Goal: Transaction & Acquisition: Purchase product/service

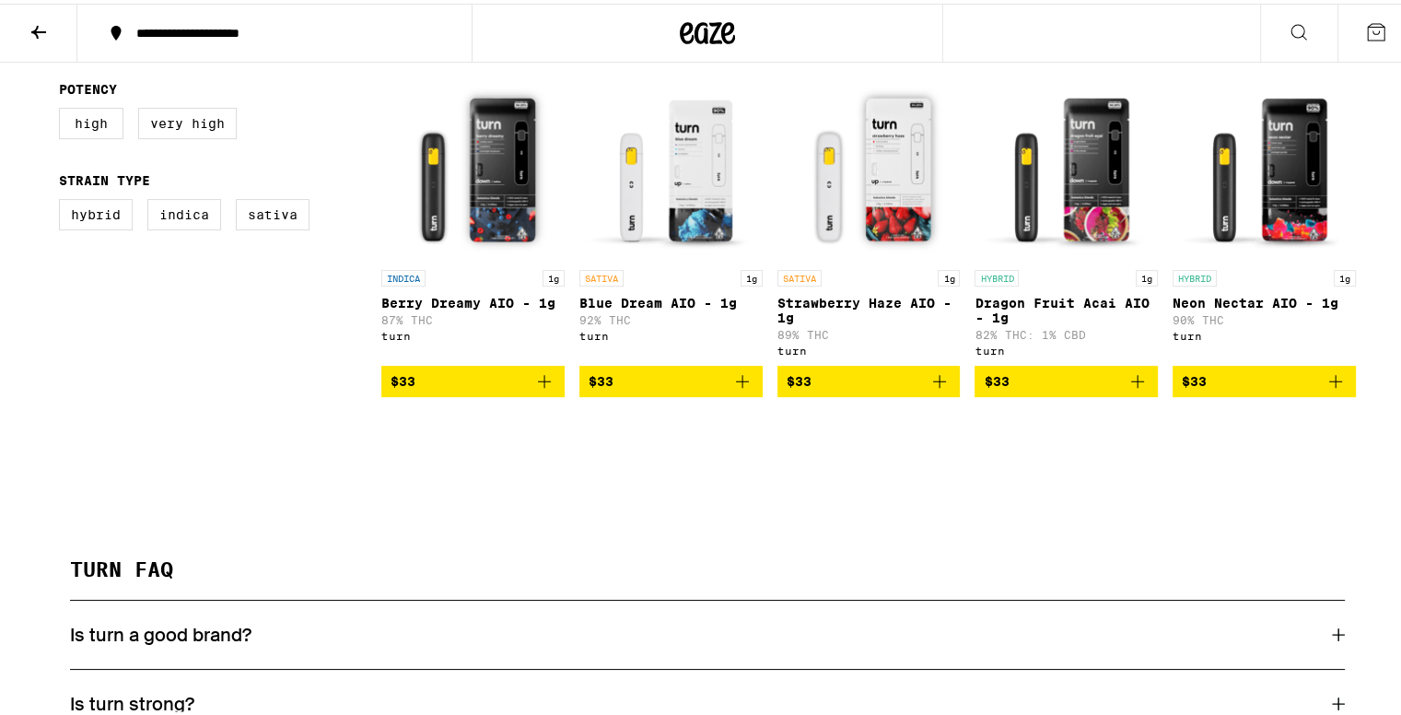
scroll to position [368, 0]
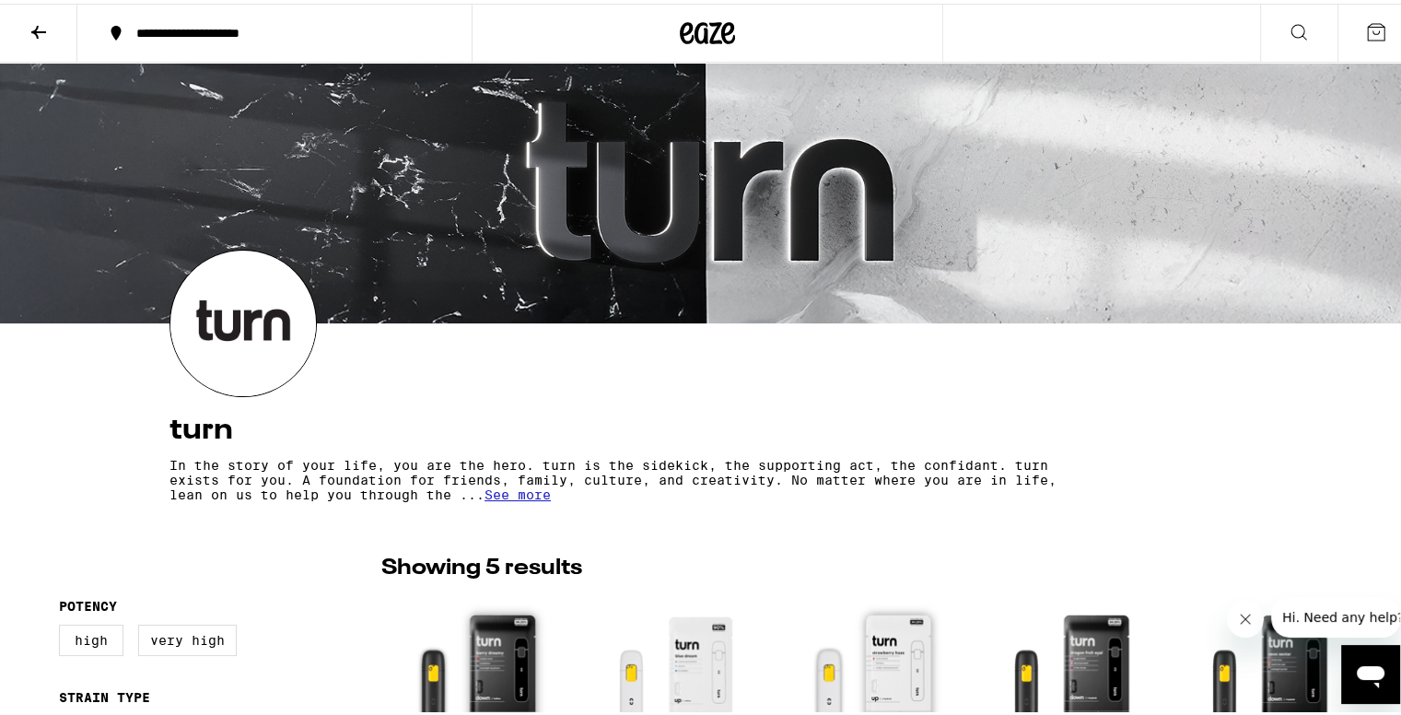
click at [39, 25] on icon at bounding box center [39, 29] width 22 height 22
